Goal: Find specific page/section: Find specific page/section

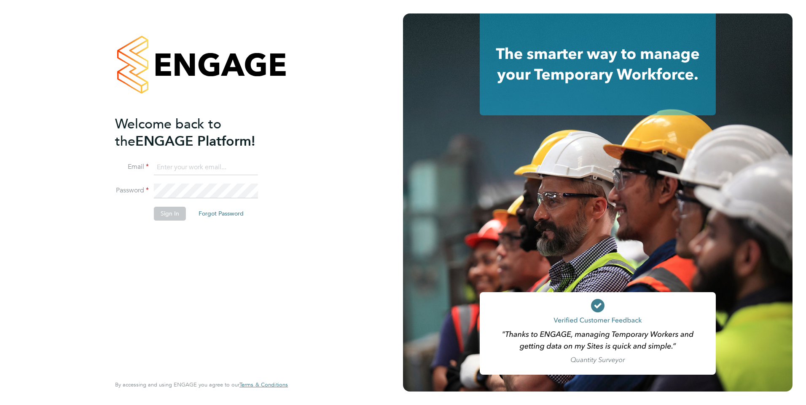
type input "[EMAIL_ADDRESS][DOMAIN_NAME]"
click at [212, 285] on div "Welcome back to the ENGAGE Platform! Email fesouth@protocol.co.uk Password Sign…" at bounding box center [197, 244] width 164 height 259
click at [171, 225] on li "Sign In Forgot Password" at bounding box center [197, 218] width 164 height 22
click at [171, 220] on button "Sign In" at bounding box center [170, 213] width 32 height 13
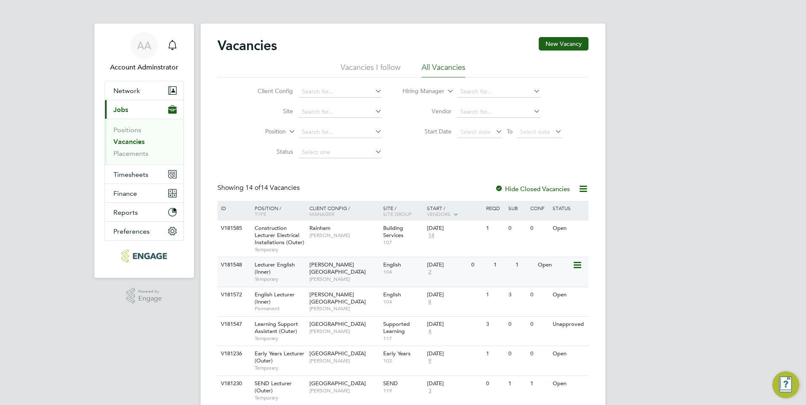
click at [316, 263] on span "[PERSON_NAME][GEOGRAPHIC_DATA]" at bounding box center [337, 268] width 56 height 14
click at [322, 293] on span "[PERSON_NAME][GEOGRAPHIC_DATA]" at bounding box center [337, 298] width 56 height 14
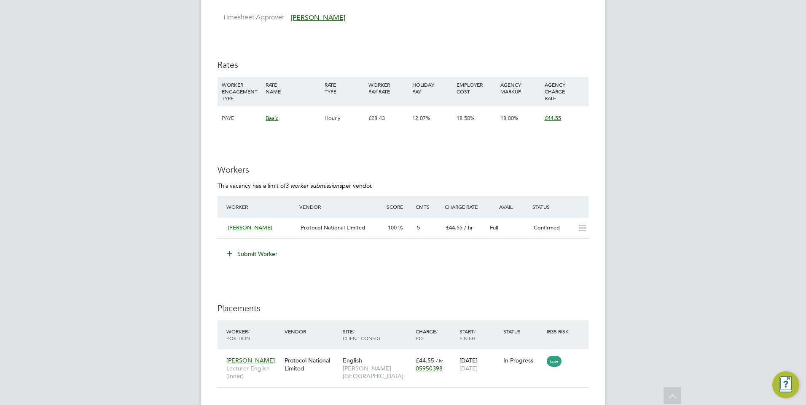
scroll to position [1264, 0]
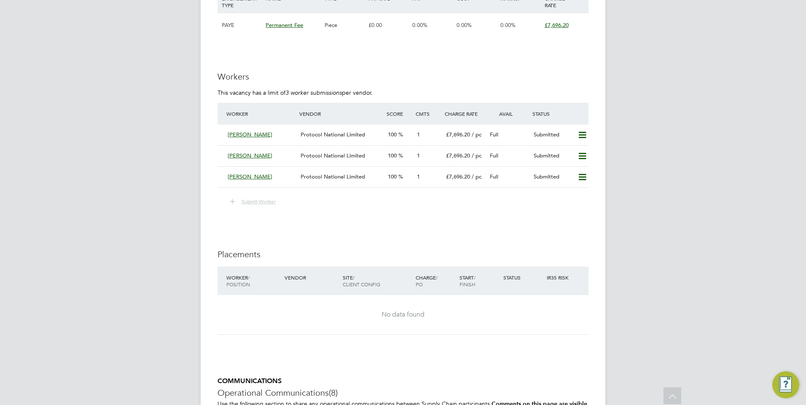
scroll to position [1148, 0]
